Goal: Task Accomplishment & Management: Manage account settings

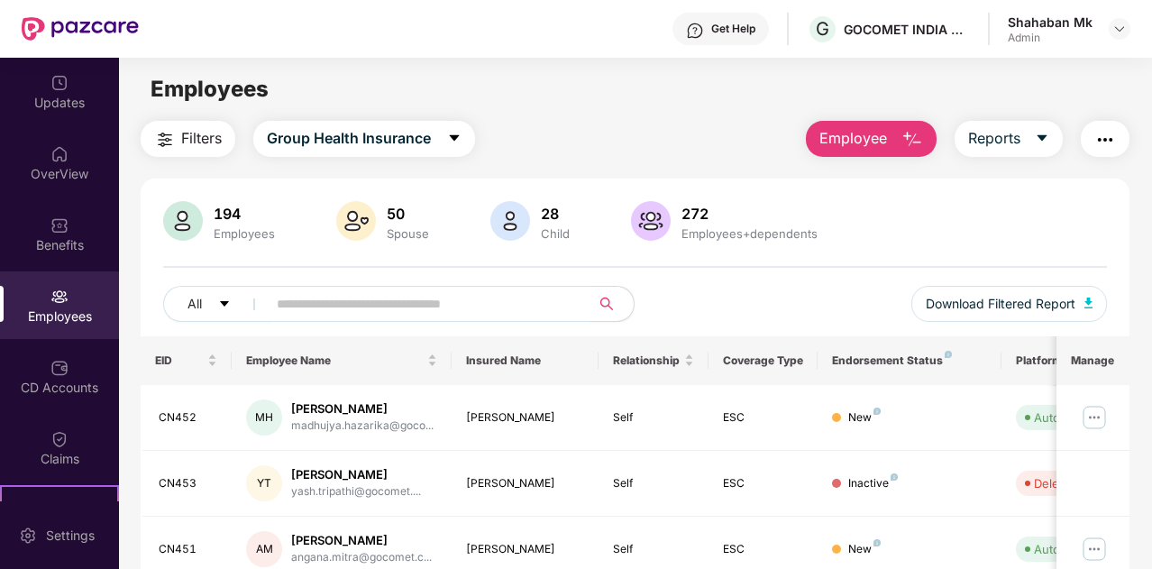
click at [307, 295] on input "text" at bounding box center [421, 303] width 289 height 27
type input "***"
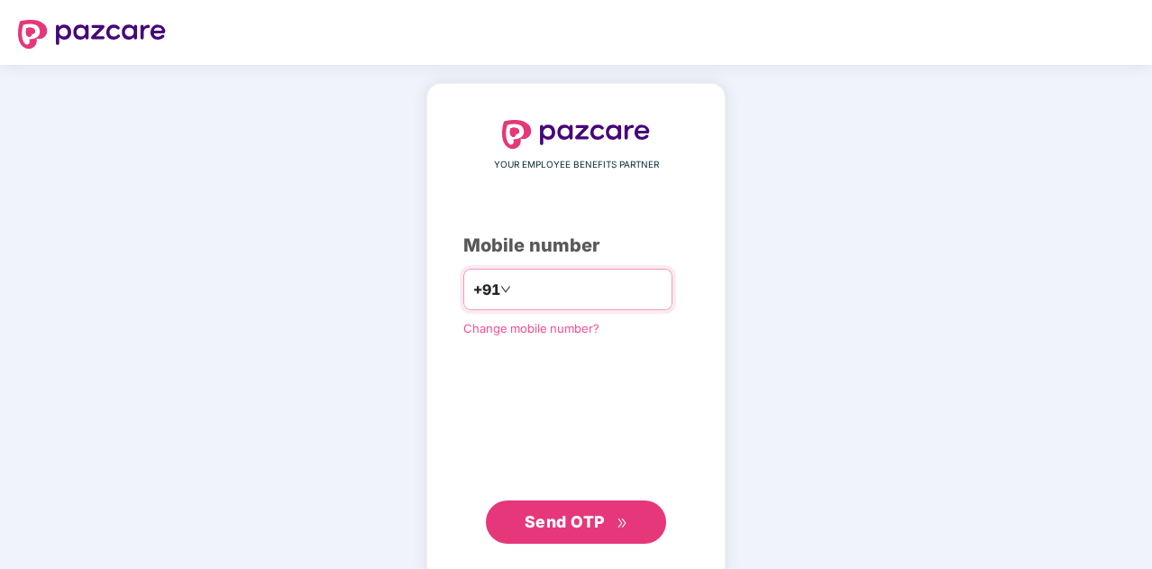
click at [522, 291] on input "number" at bounding box center [589, 289] width 148 height 29
type input "**********"
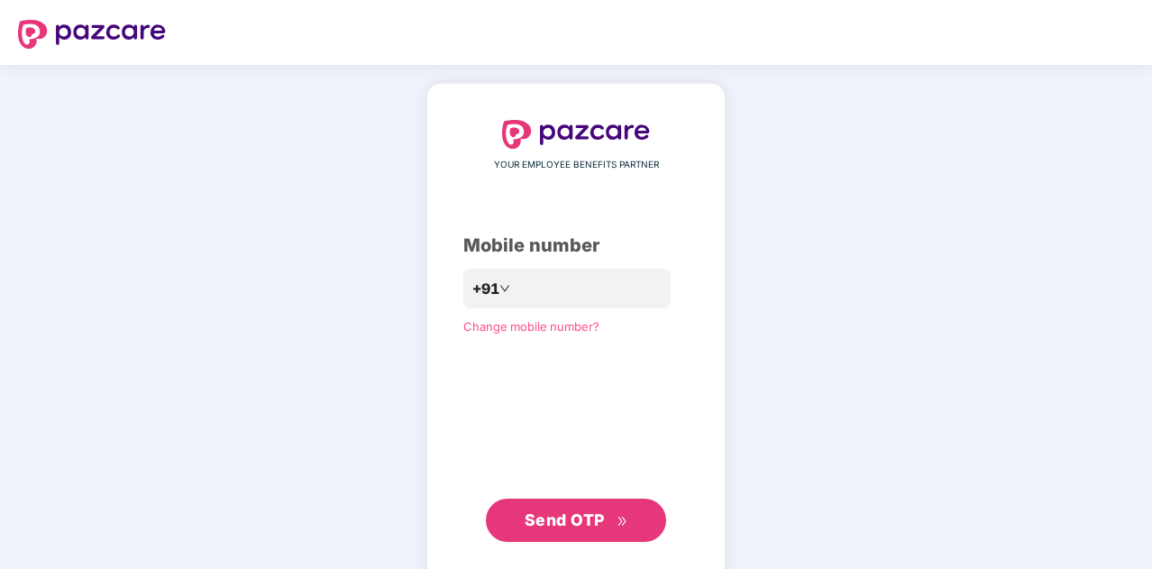
click at [558, 526] on span "Send OTP" at bounding box center [565, 519] width 80 height 19
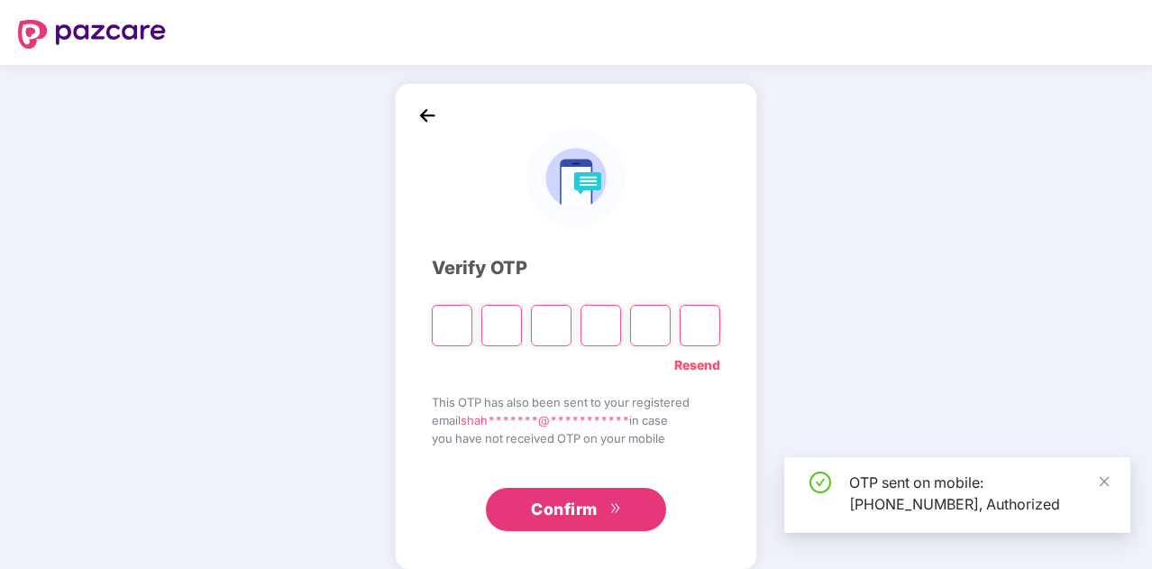
click at [457, 326] on input "Please enter verification code. Digit 1" at bounding box center [452, 325] width 41 height 41
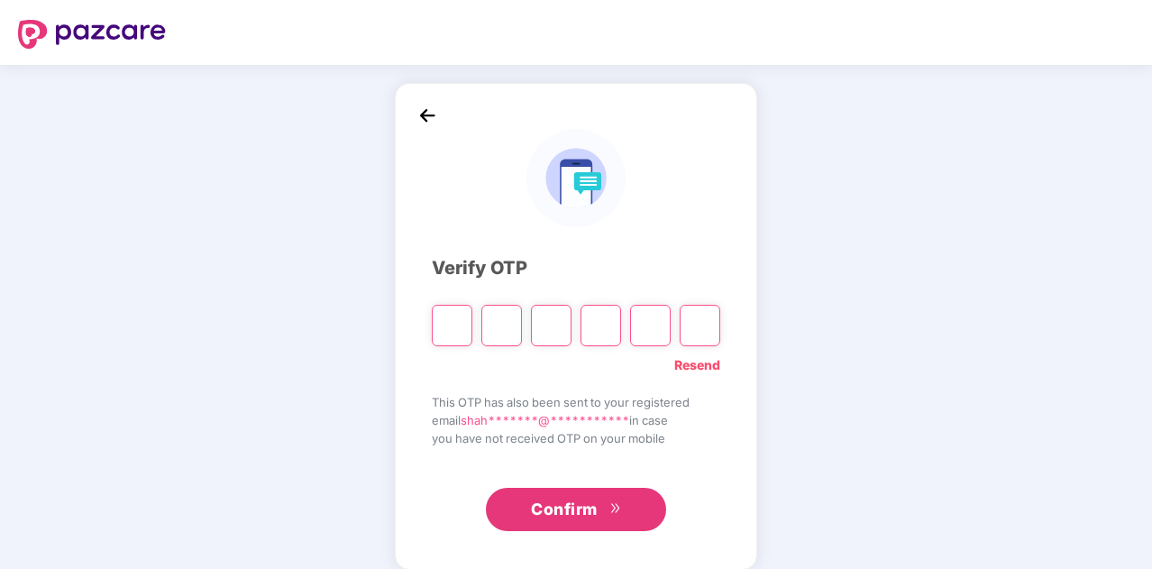
type input "*"
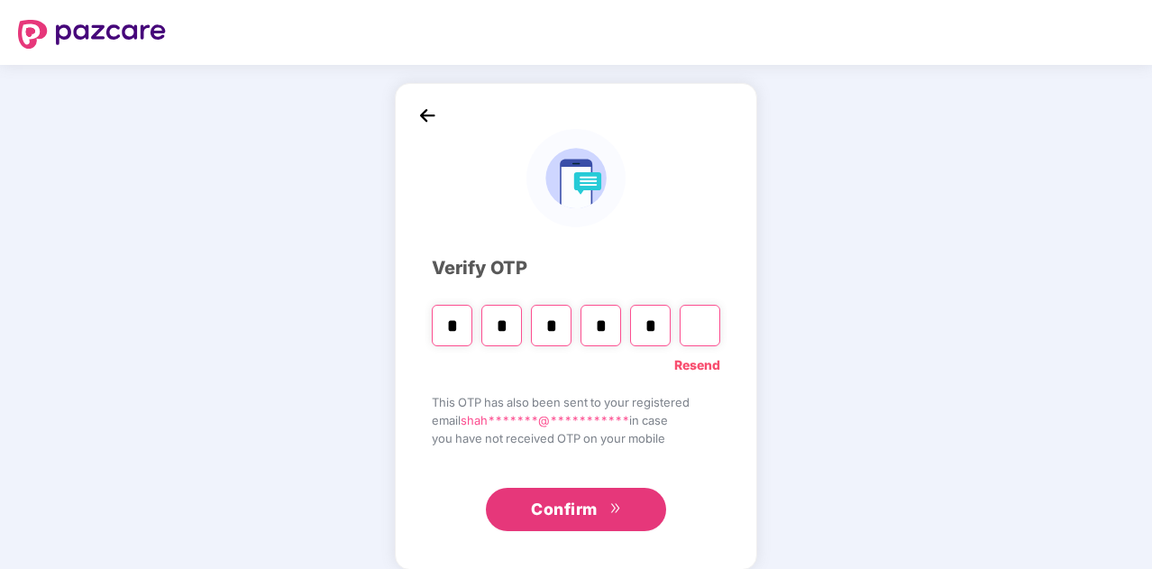
type input "*"
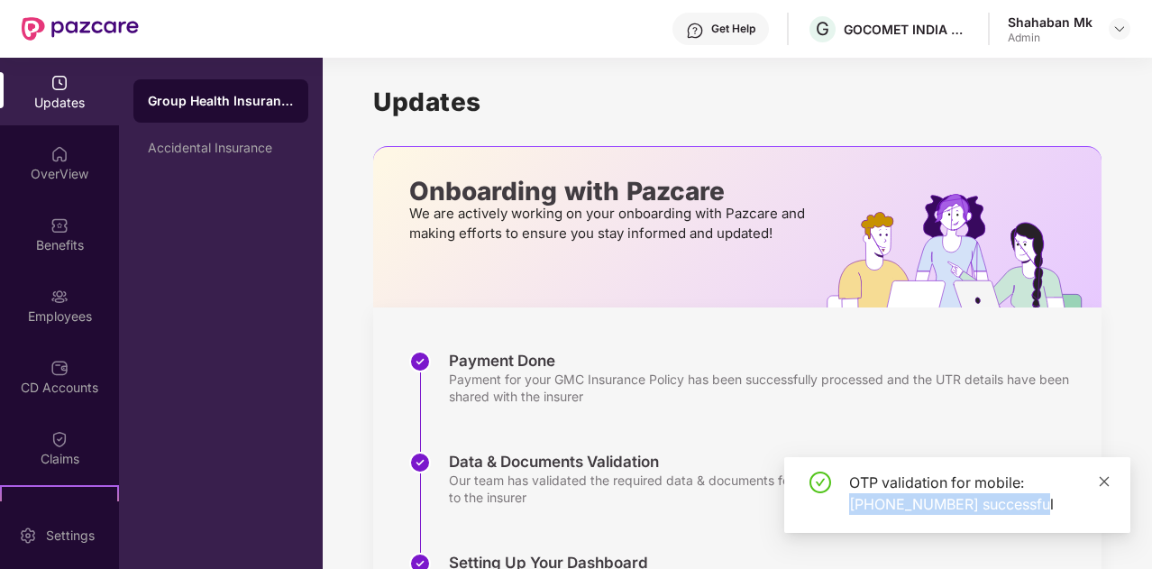
click at [1109, 479] on div "OTP validation for mobile: +917022384155 successful" at bounding box center [957, 495] width 346 height 76
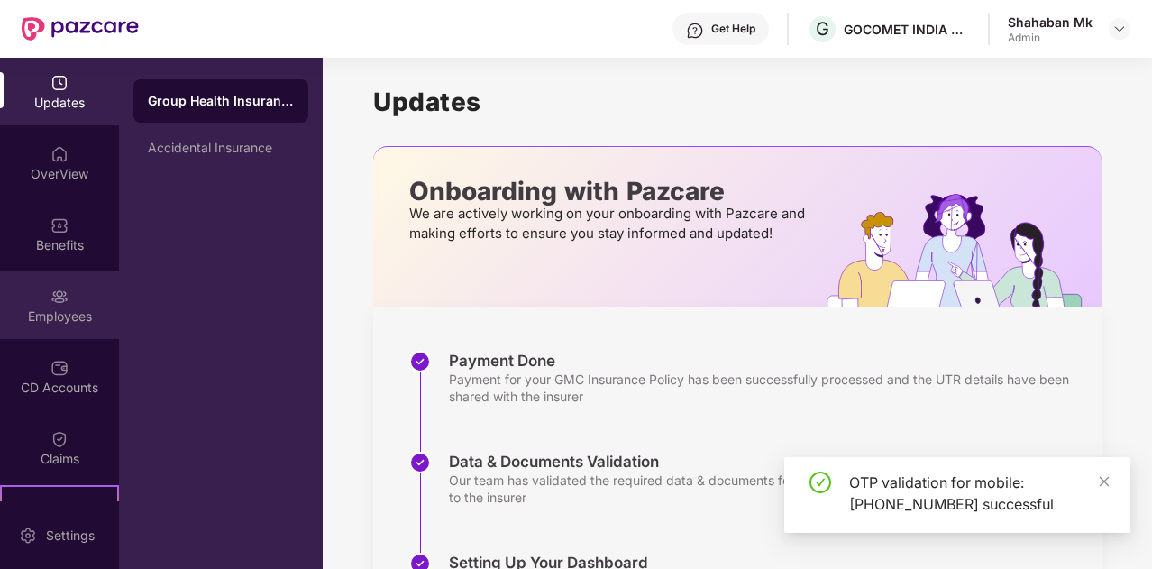
click at [64, 310] on div "Employees" at bounding box center [59, 316] width 119 height 18
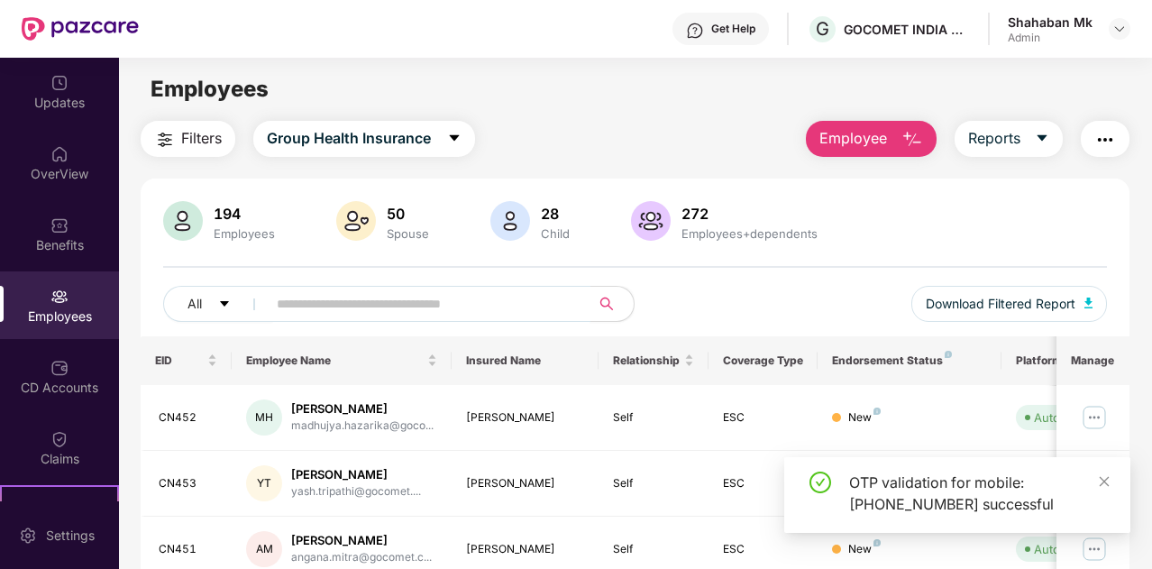
click at [312, 304] on input "text" at bounding box center [421, 303] width 289 height 27
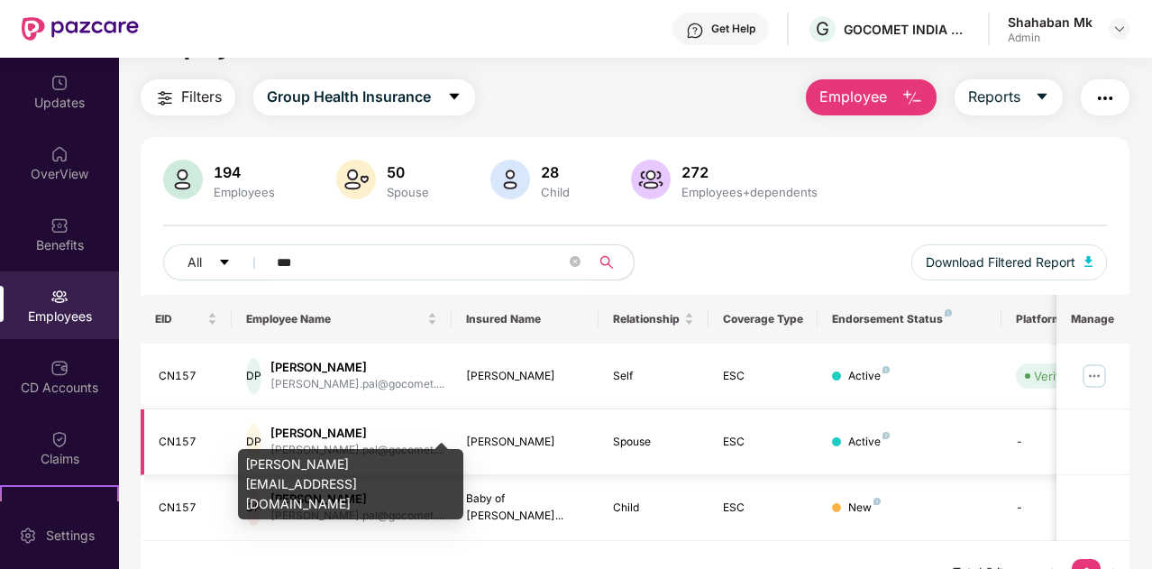
scroll to position [76, 0]
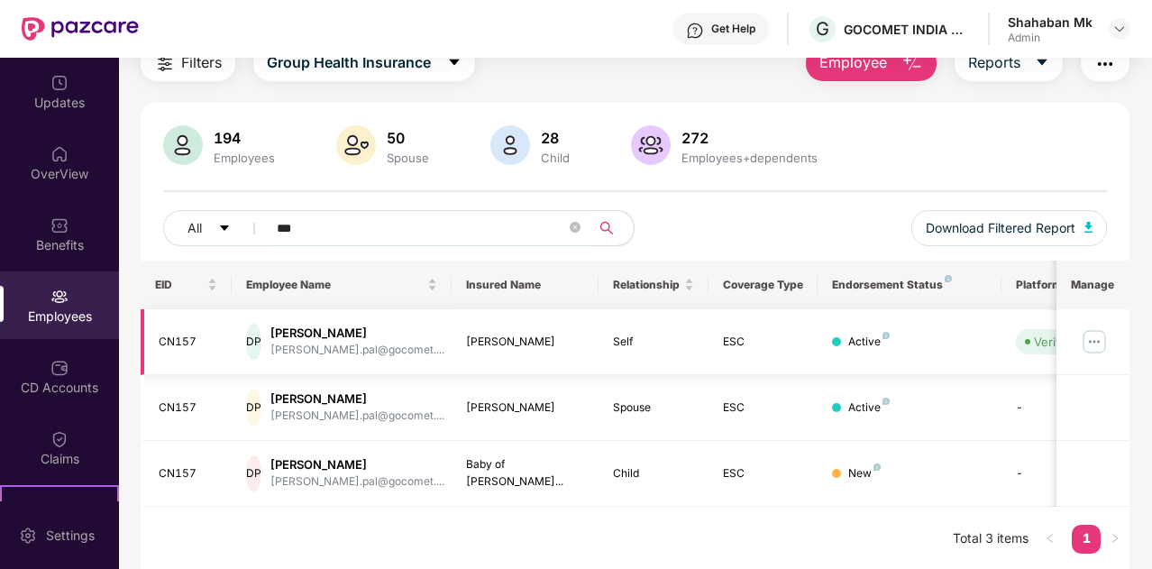
type input "***"
click at [1099, 338] on img at bounding box center [1094, 341] width 29 height 29
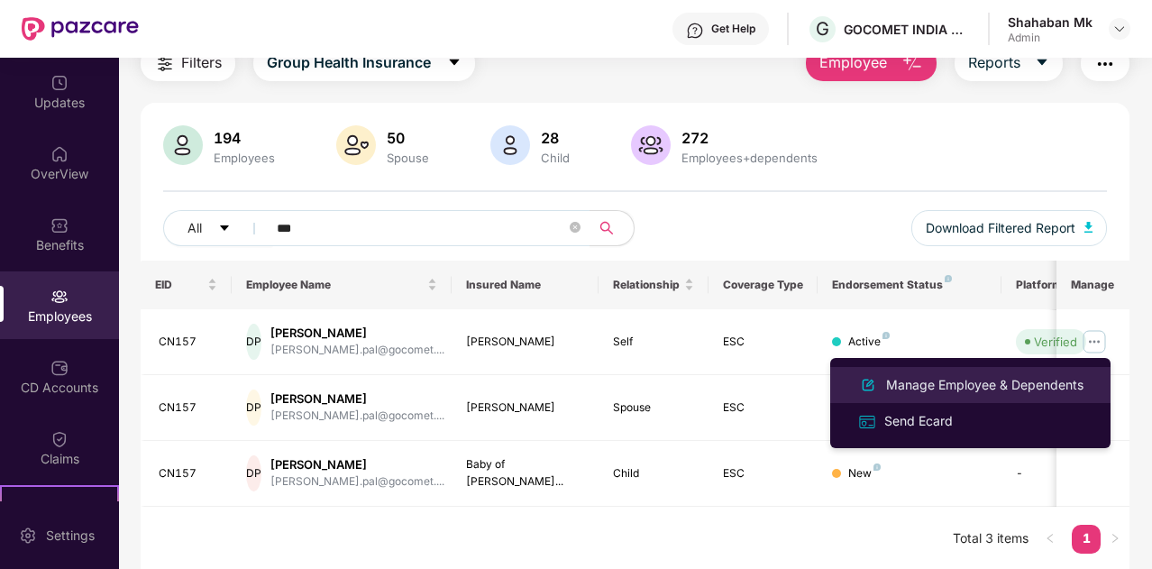
click at [943, 390] on div "Manage Employee & Dependents" at bounding box center [985, 385] width 205 height 20
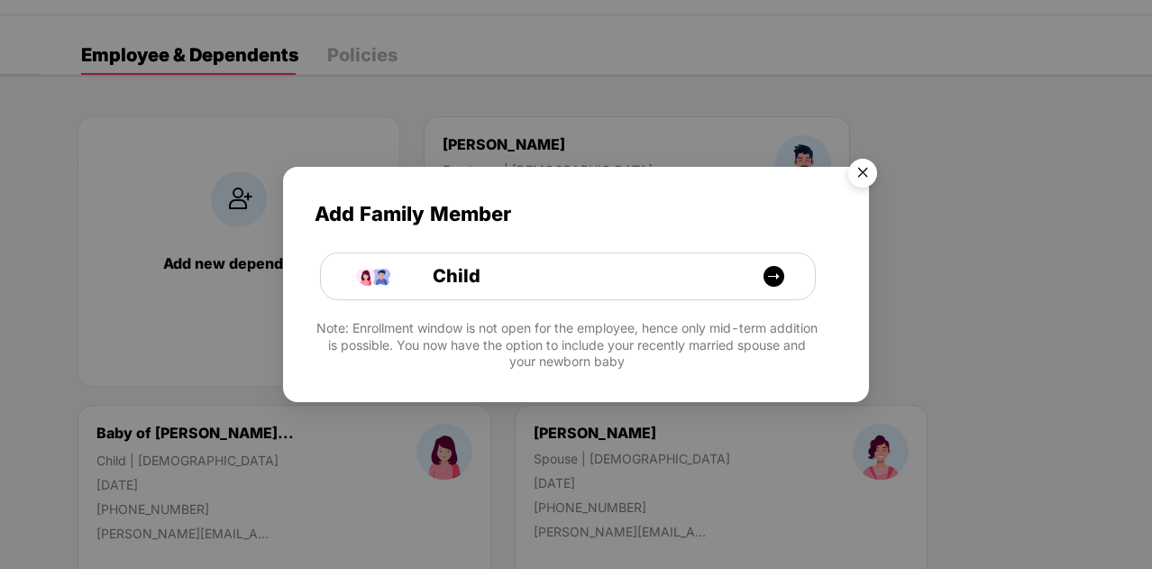
scroll to position [90, 0]
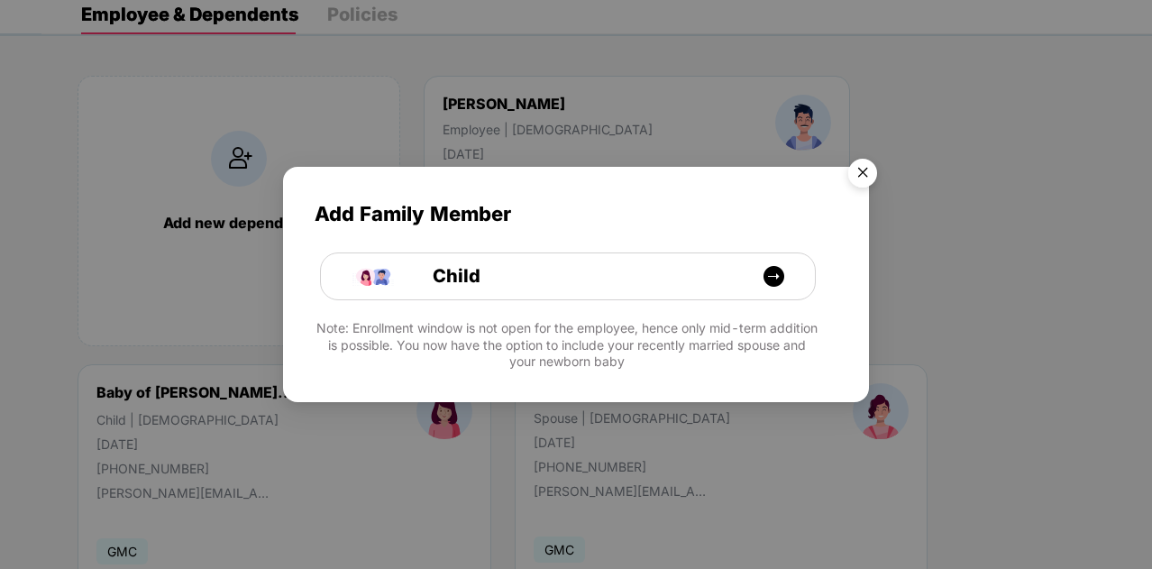
click at [873, 171] on img "Close" at bounding box center [863, 176] width 50 height 50
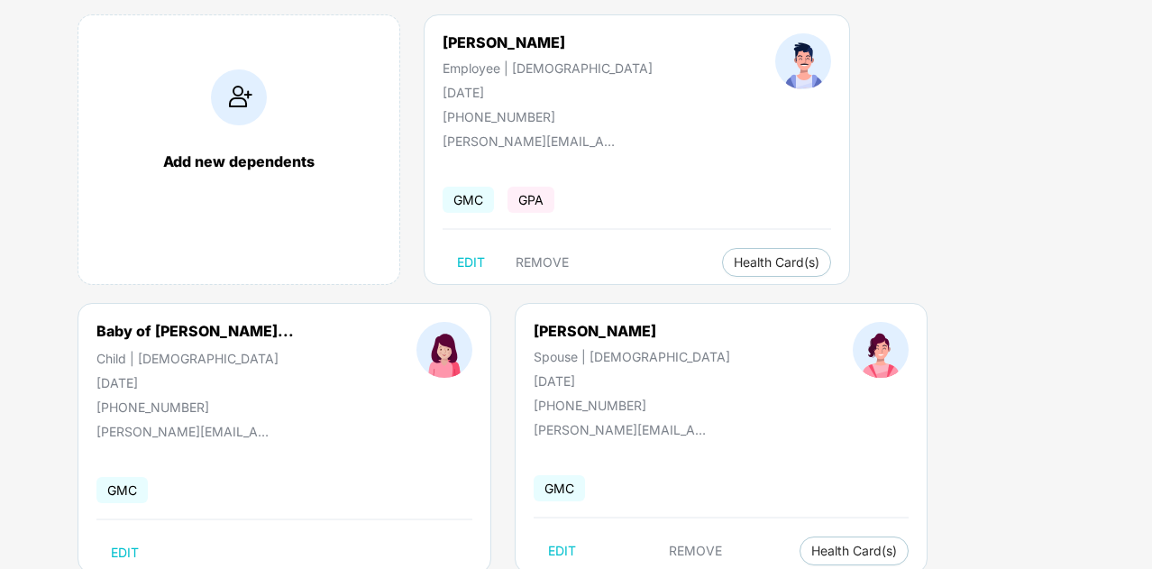
scroll to position [110, 0]
